Goal: Information Seeking & Learning: Learn about a topic

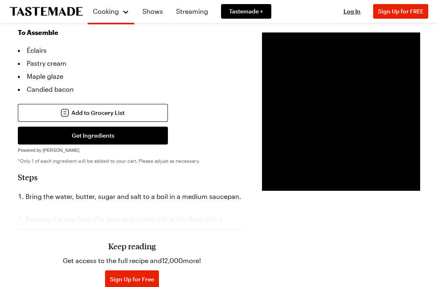
scroll to position [575, 0]
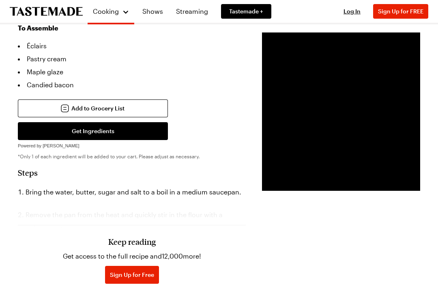
click at [120, 241] on h3 "Keep reading" at bounding box center [131, 242] width 47 height 10
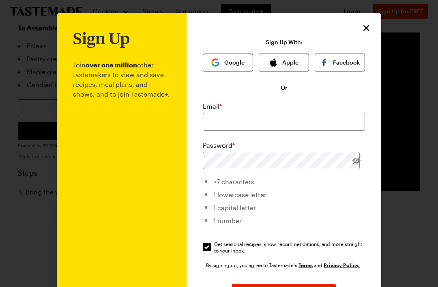
click at [367, 28] on icon "Close" at bounding box center [366, 28] width 6 height 6
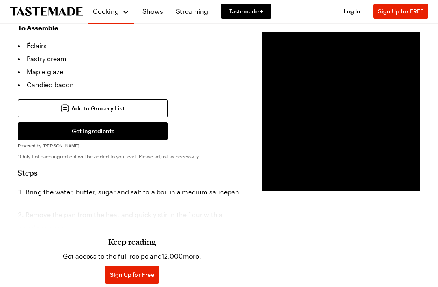
click at [120, 244] on h3 "Keep reading" at bounding box center [131, 242] width 47 height 10
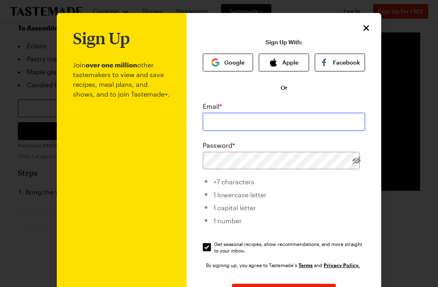
click at [305, 121] on input "email" at bounding box center [284, 122] width 162 height 18
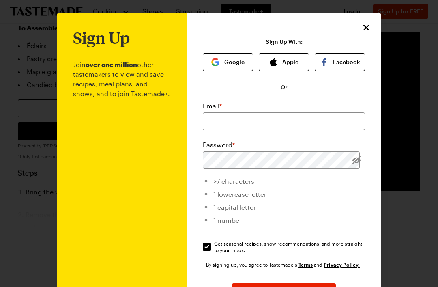
click at [232, 65] on button "Google" at bounding box center [228, 62] width 50 height 18
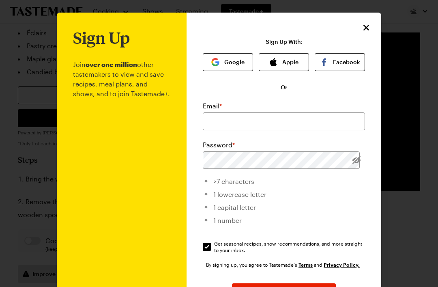
scroll to position [575, 0]
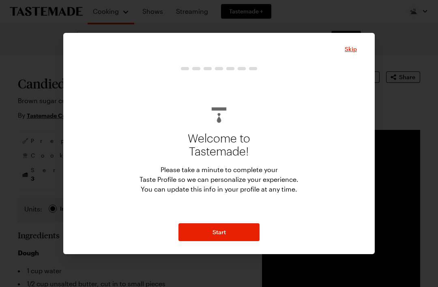
click at [355, 47] on span "Skip" at bounding box center [351, 49] width 12 height 8
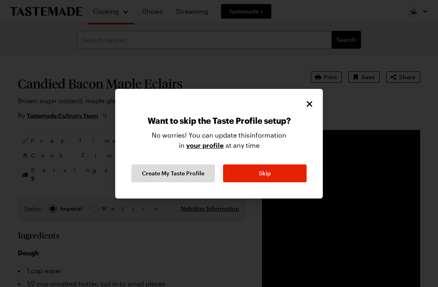
click at [309, 103] on icon "Close" at bounding box center [310, 104] width 6 height 6
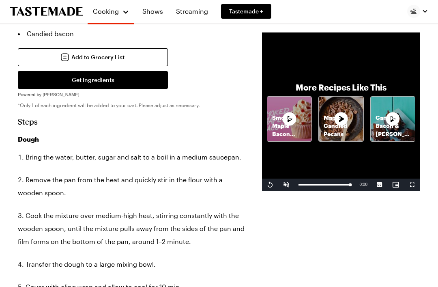
scroll to position [626, 0]
click at [319, 191] on div "More Recipes Like This Smoked Maple Bacon Cupcakes Maple Candied Pecans Candied…" at bounding box center [341, 111] width 158 height 158
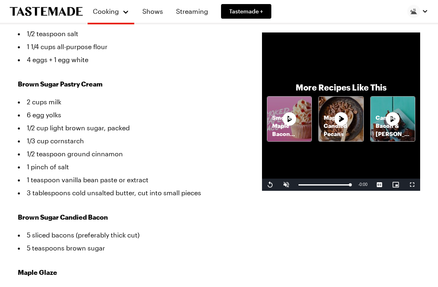
scroll to position [260, 0]
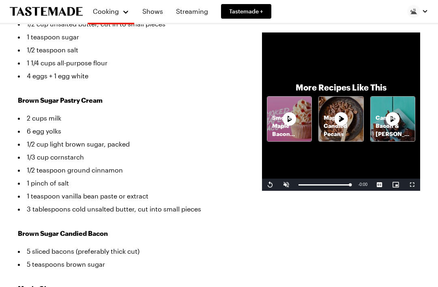
type textarea "x"
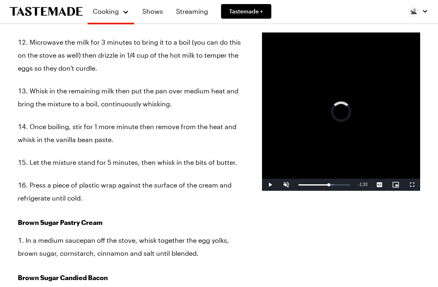
scroll to position [1135, 0]
